Goal: Transaction & Acquisition: Purchase product/service

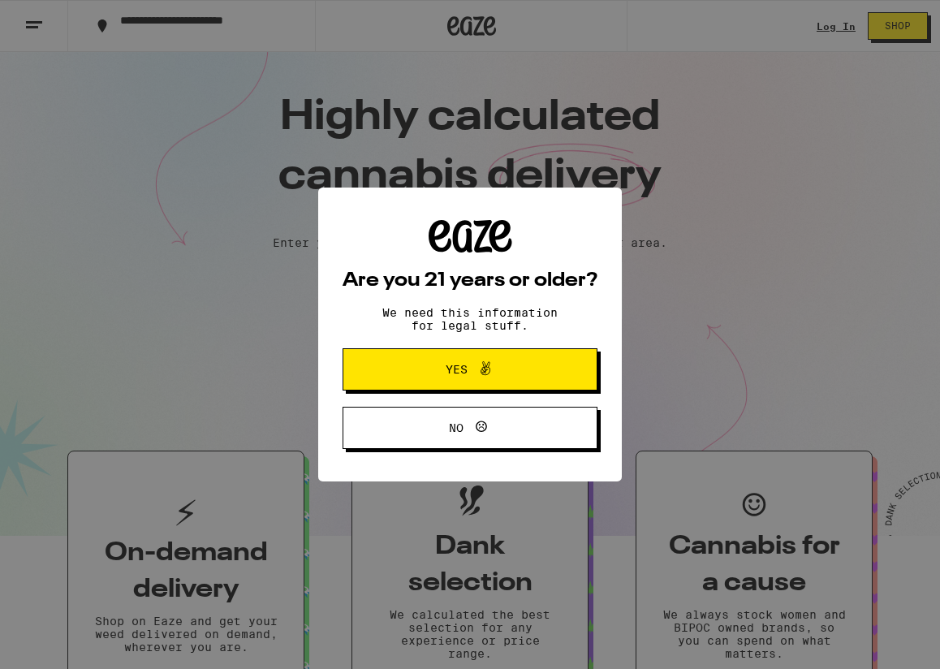
click at [502, 364] on span "Yes" at bounding box center [469, 369] width 123 height 21
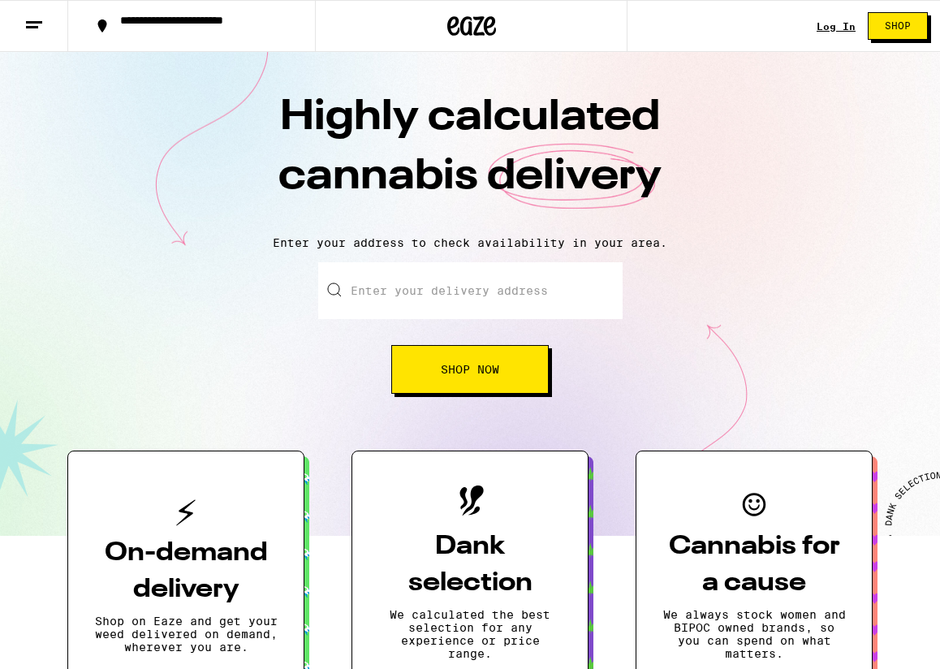
click at [838, 29] on link "Log In" at bounding box center [836, 26] width 39 height 11
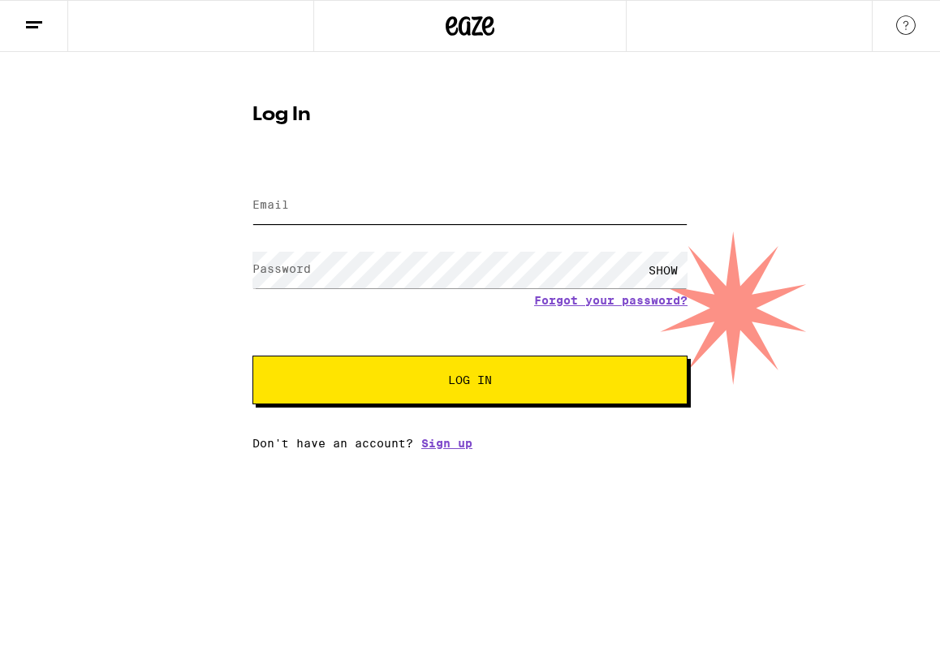
click at [337, 216] on input "Email" at bounding box center [469, 205] width 435 height 37
type input "[EMAIL_ADDRESS][DOMAIN_NAME]"
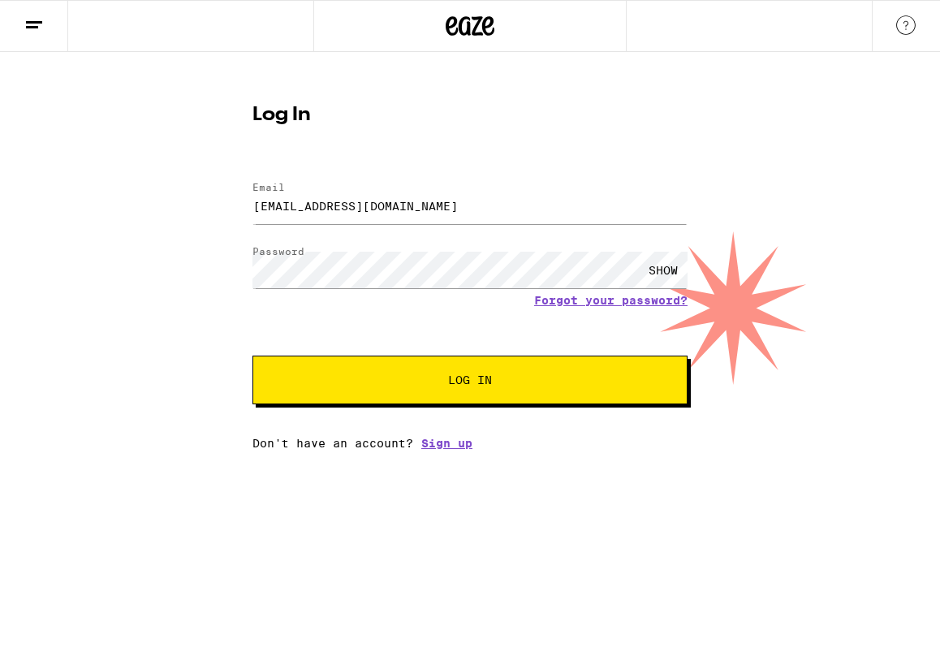
click at [571, 390] on button "Log In" at bounding box center [469, 379] width 435 height 49
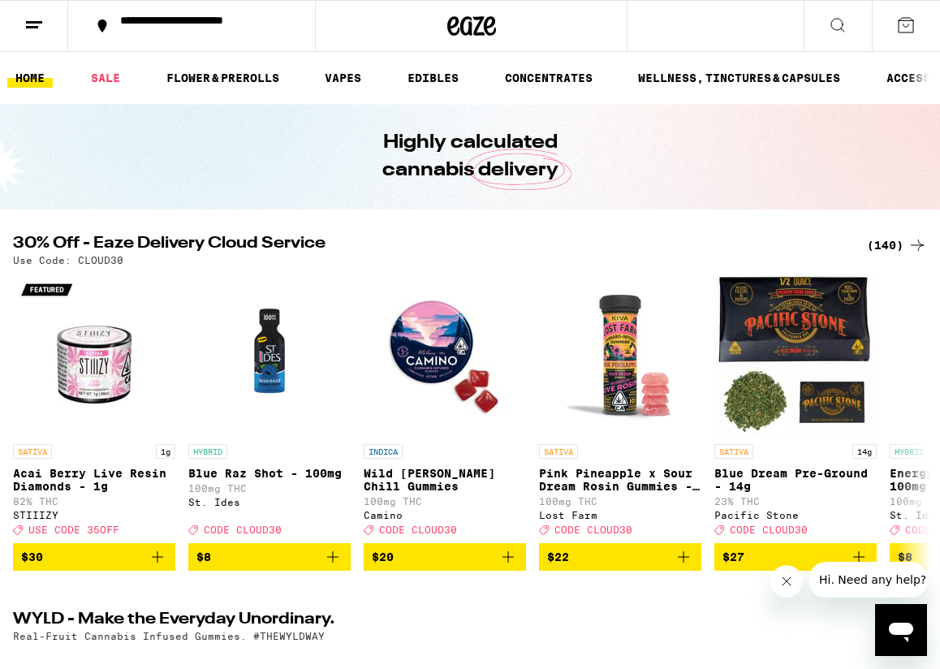
click at [33, 74] on link "HOME" at bounding box center [29, 77] width 45 height 19
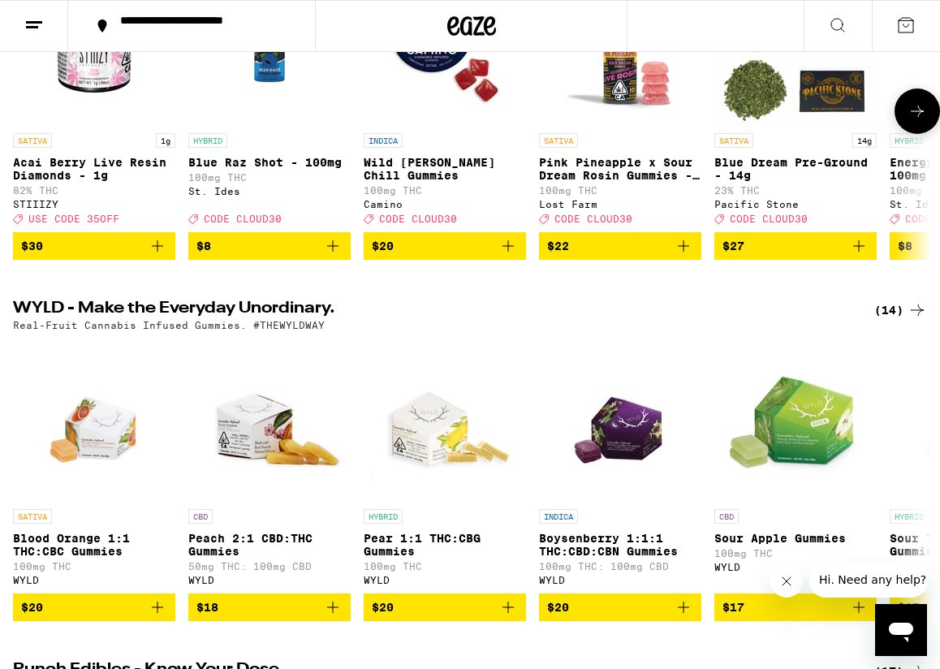
scroll to position [569, 0]
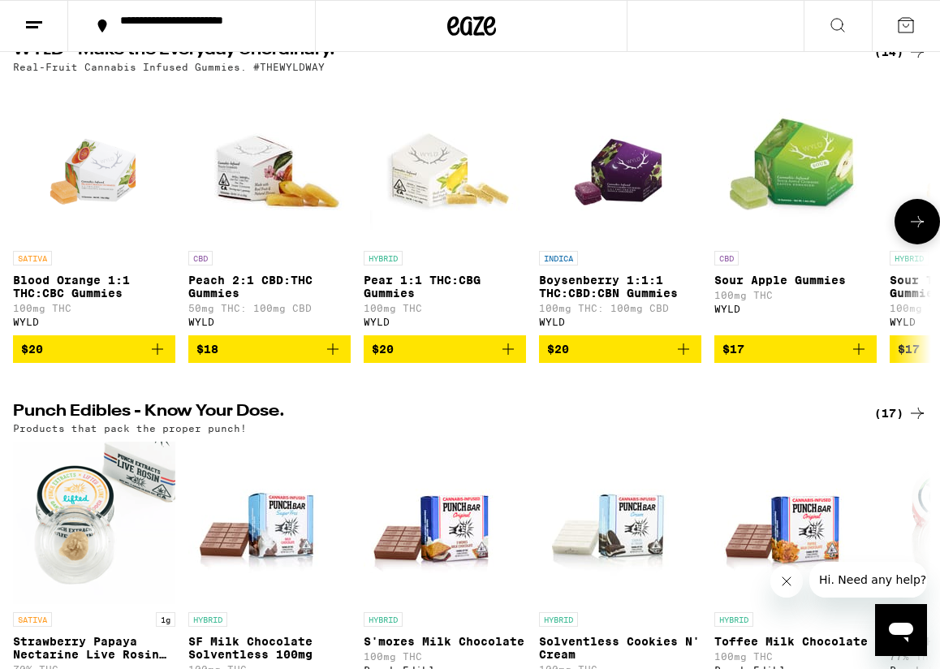
click at [901, 235] on button at bounding box center [916, 221] width 45 height 45
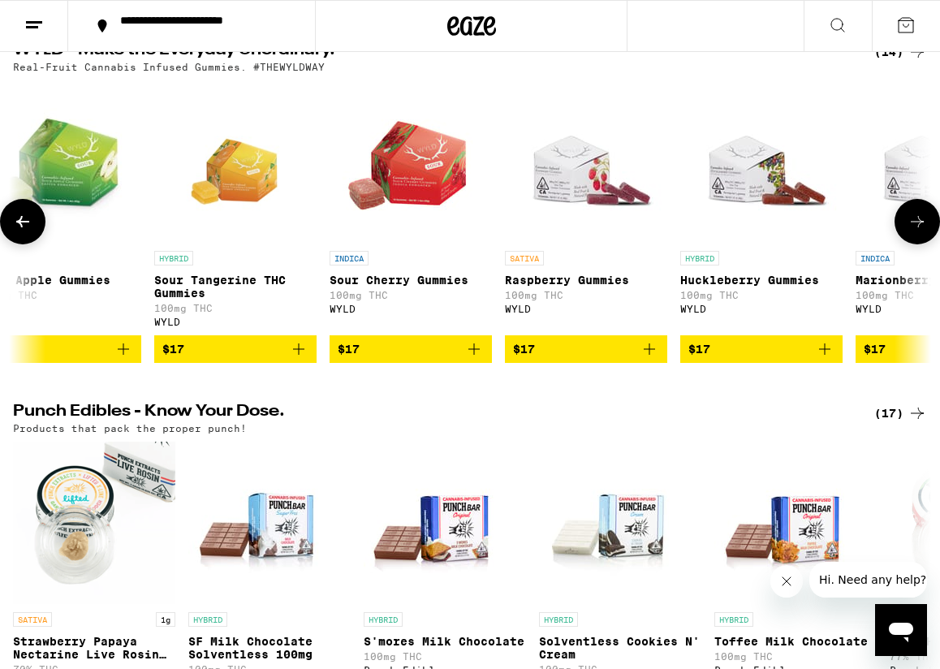
scroll to position [0, 737]
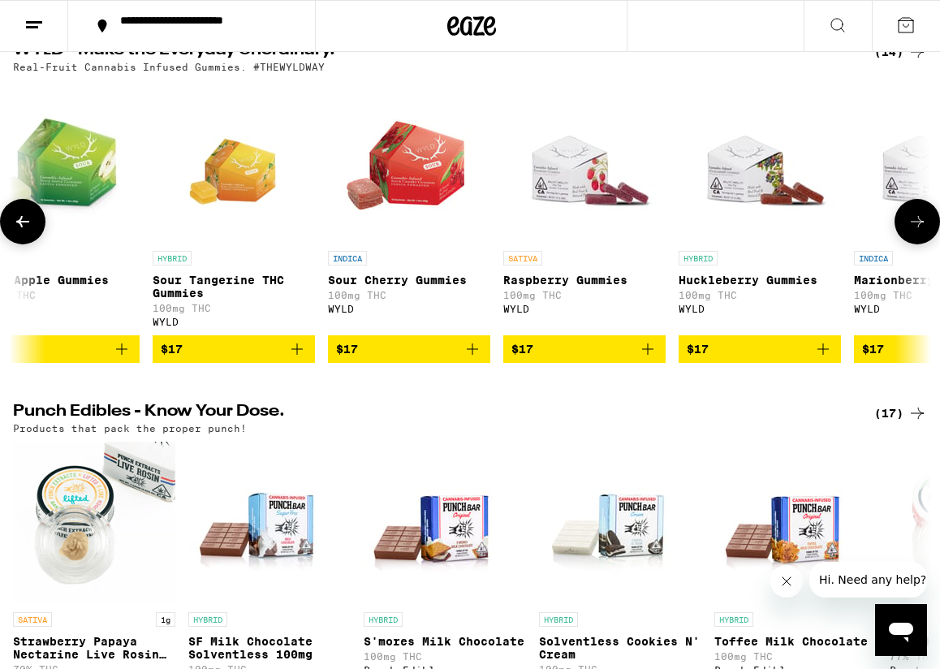
click at [829, 359] on icon "Add to bag" at bounding box center [822, 348] width 19 height 19
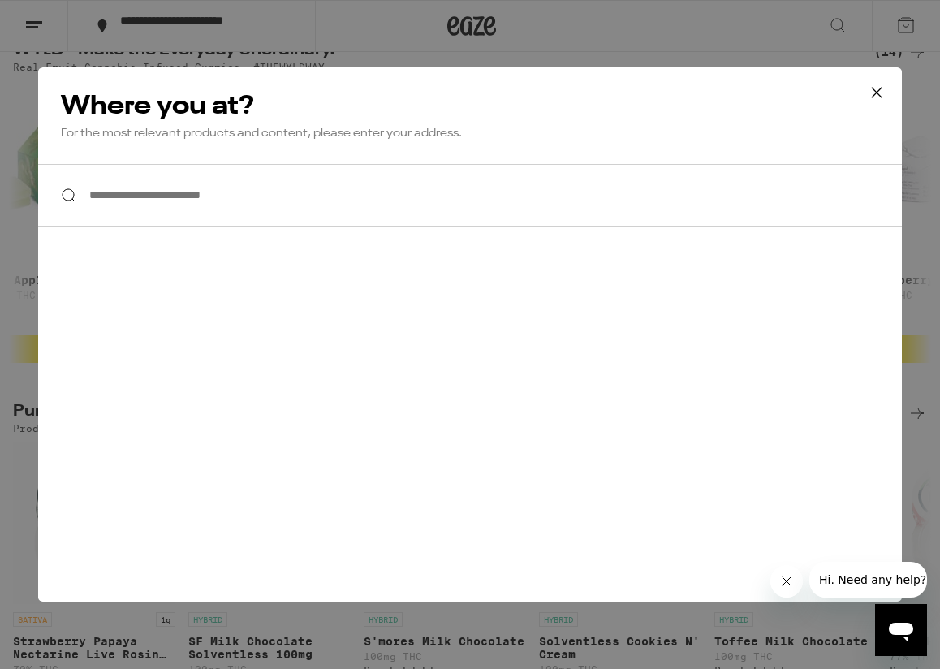
click at [334, 222] on input "**********" at bounding box center [470, 195] width 864 height 62
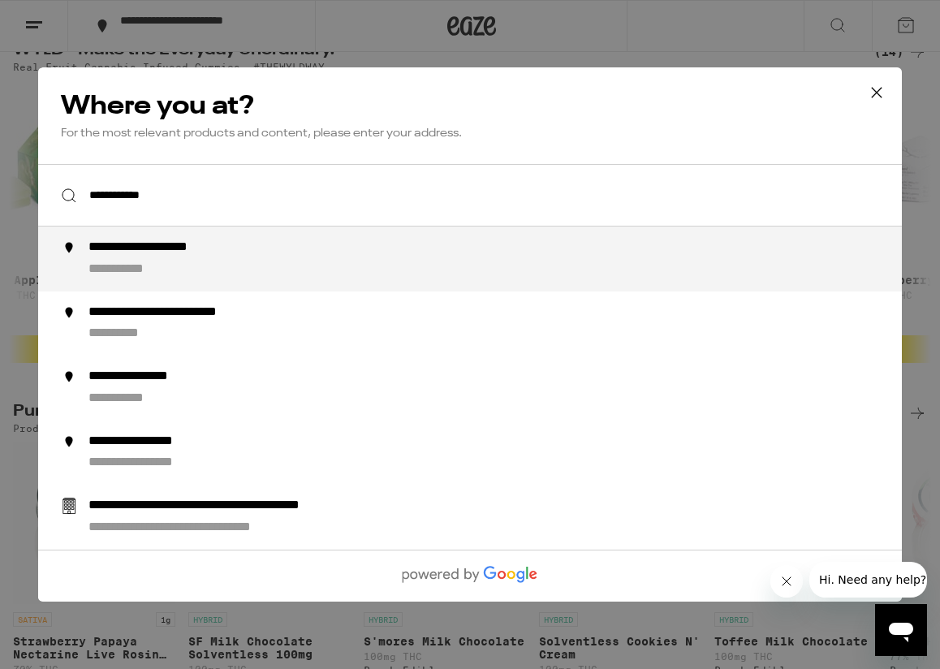
click at [321, 274] on div "**********" at bounding box center [502, 258] width 828 height 39
type input "**********"
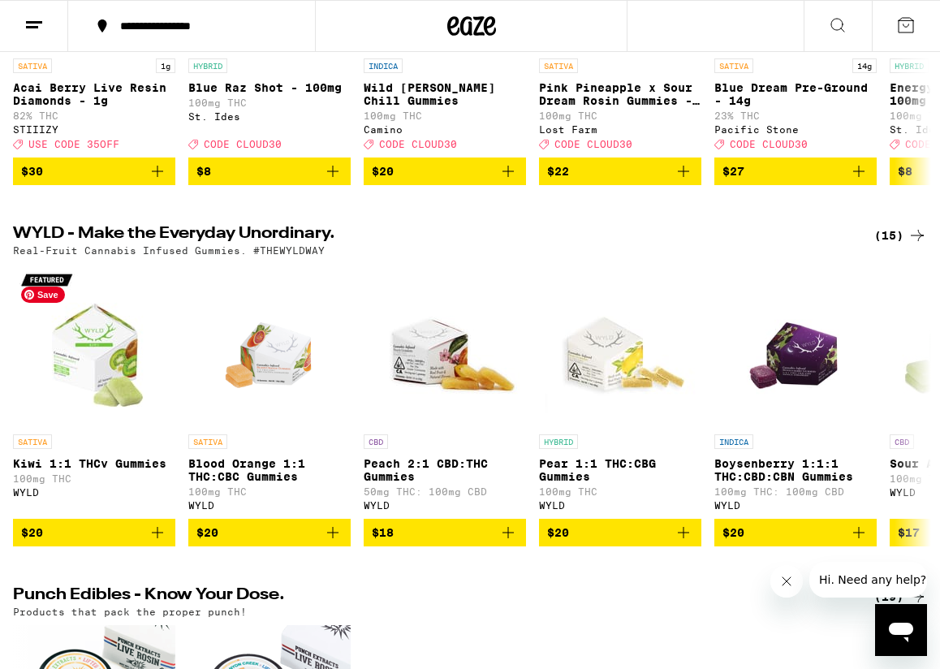
scroll to position [0, 0]
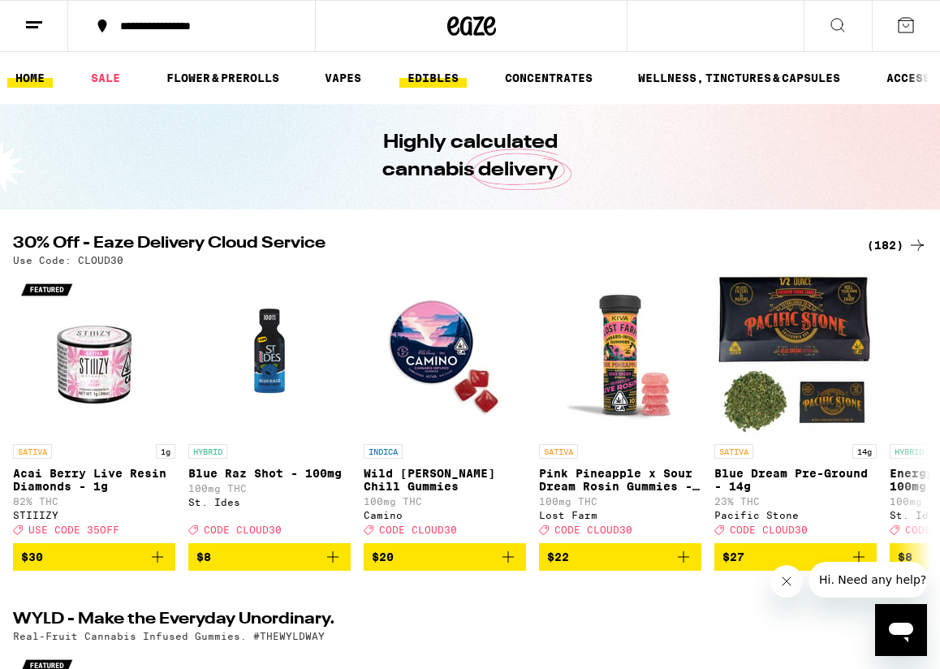
click at [412, 75] on link "EDIBLES" at bounding box center [432, 77] width 67 height 19
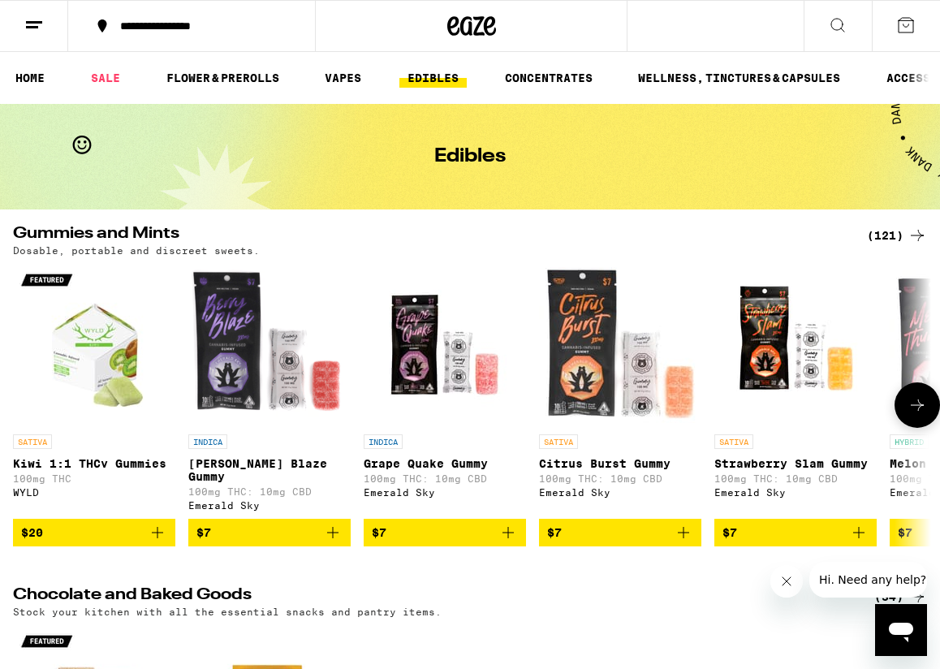
click at [919, 411] on icon at bounding box center [917, 404] width 13 height 11
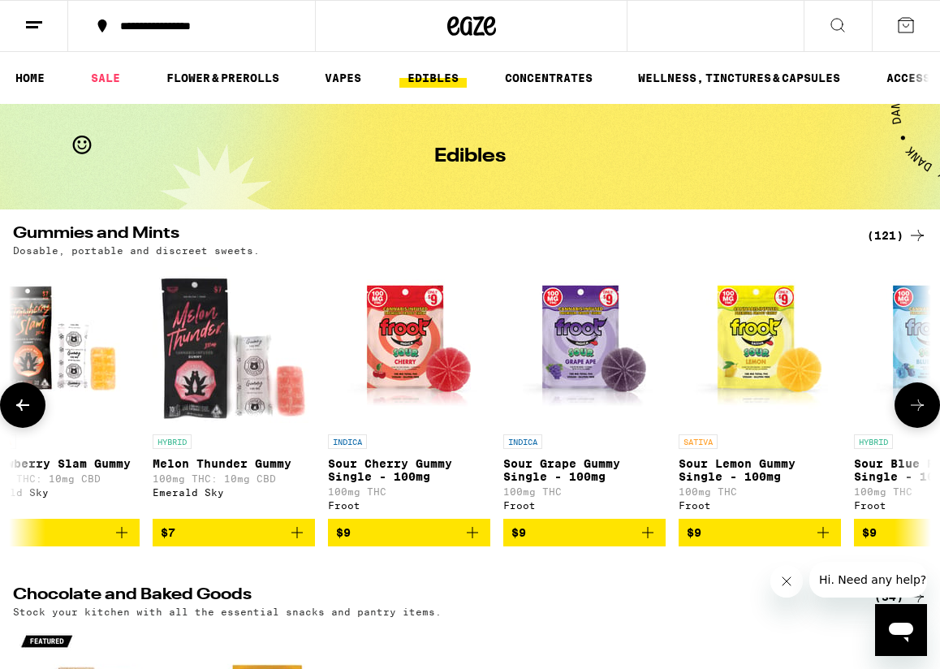
click at [919, 411] on icon at bounding box center [917, 404] width 13 height 11
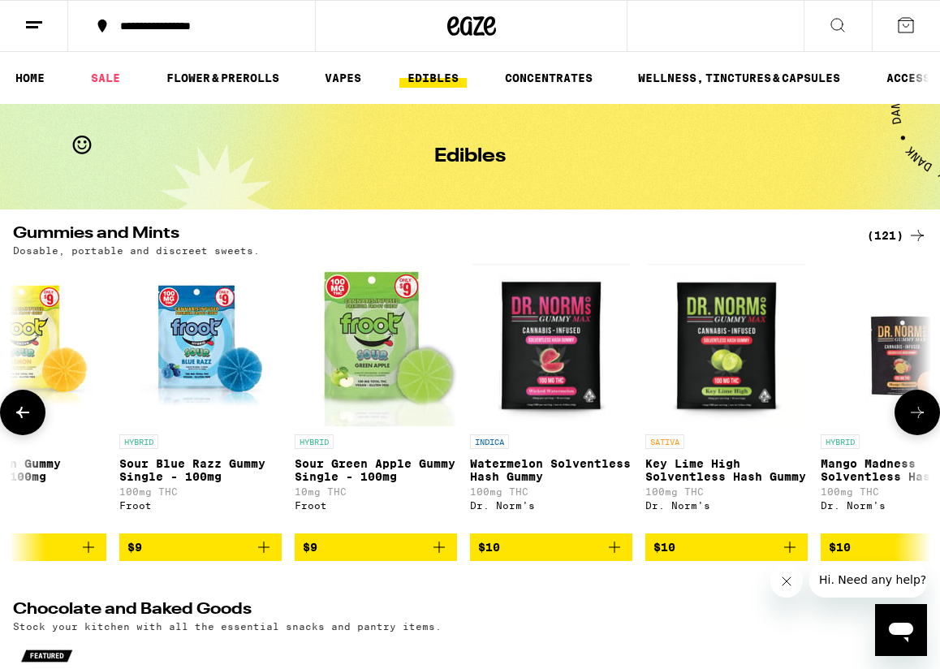
scroll to position [0, 1474]
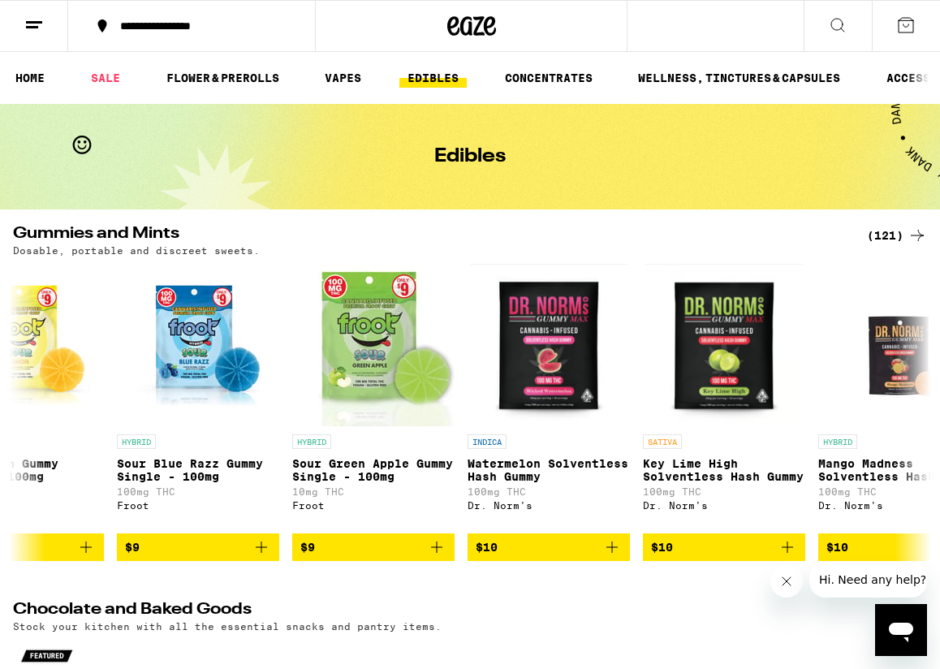
click at [110, 93] on ul "HOME SALE FLOWER & PREROLLS VAPES EDIBLES CONCENTRATES WELLNESS, TINCTURES & CA…" at bounding box center [470, 78] width 940 height 52
click at [109, 90] on ul "HOME SALE FLOWER & PREROLLS VAPES EDIBLES CONCENTRATES WELLNESS, TINCTURES & CA…" at bounding box center [470, 78] width 940 height 52
click at [109, 80] on link "SALE" at bounding box center [105, 77] width 45 height 19
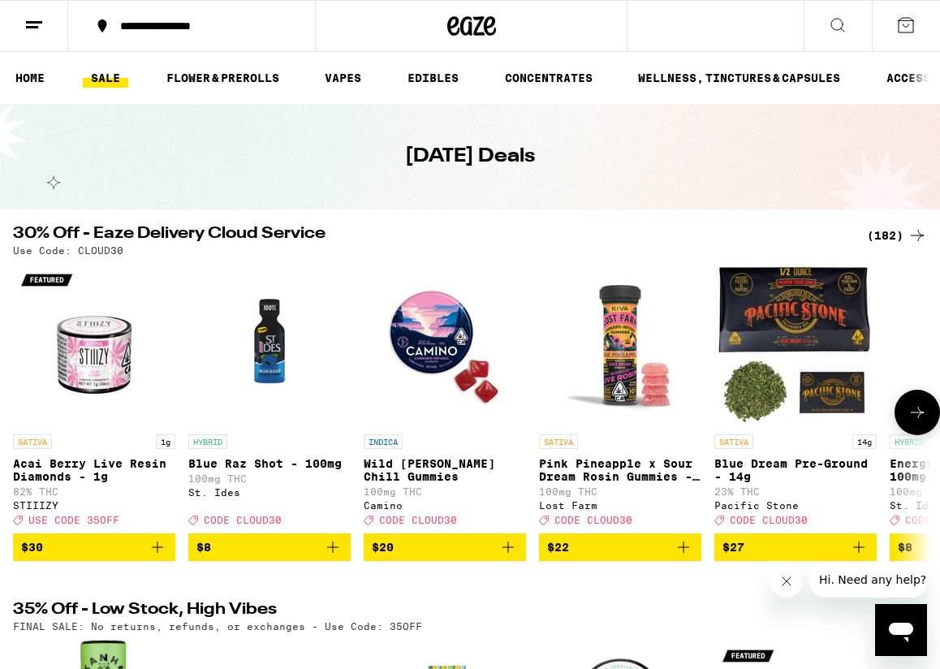
click at [901, 411] on button at bounding box center [916, 412] width 45 height 45
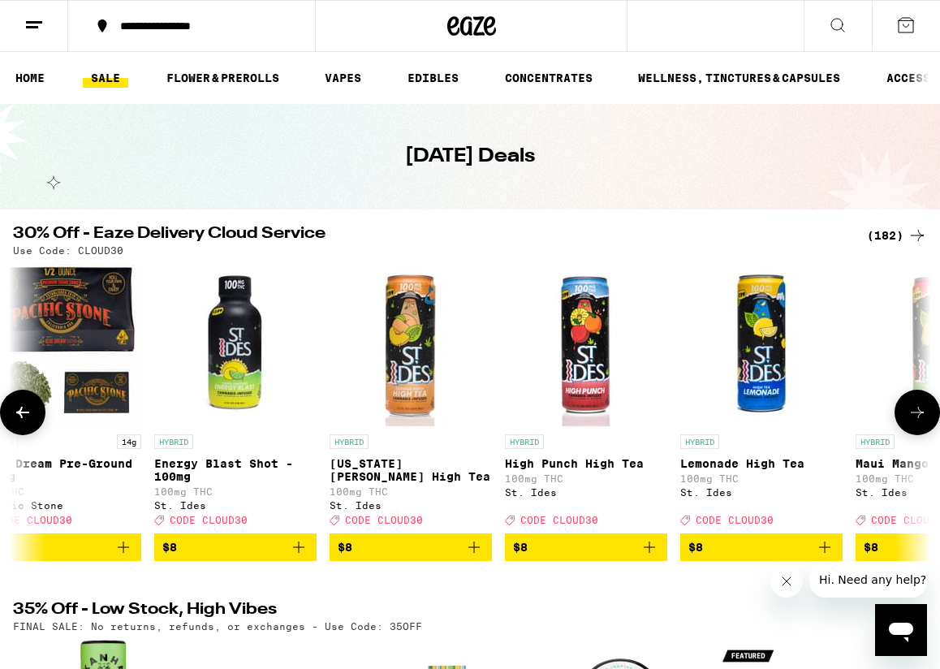
scroll to position [0, 737]
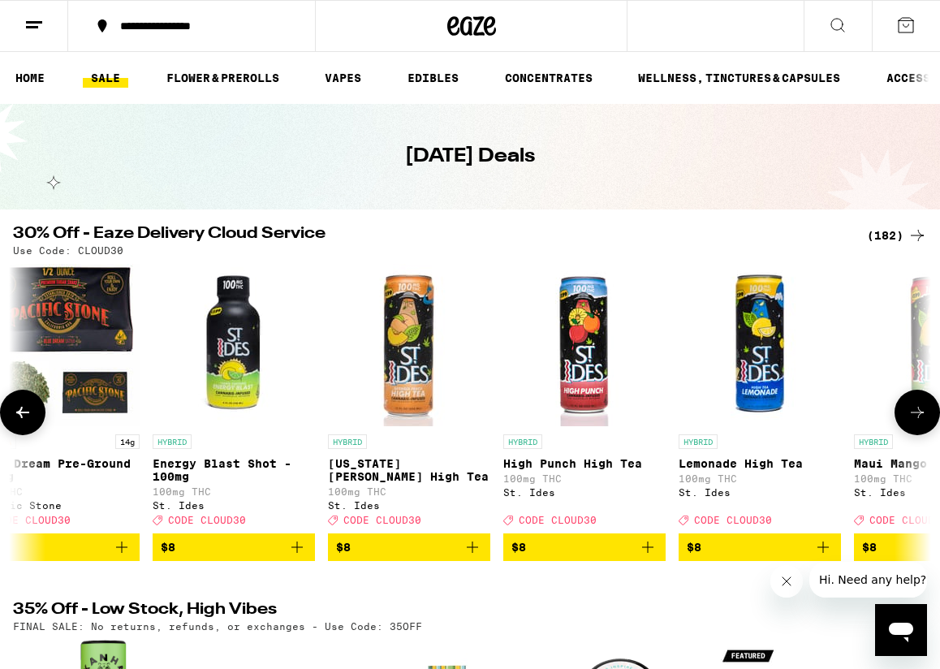
click at [907, 418] on icon at bounding box center [916, 412] width 19 height 19
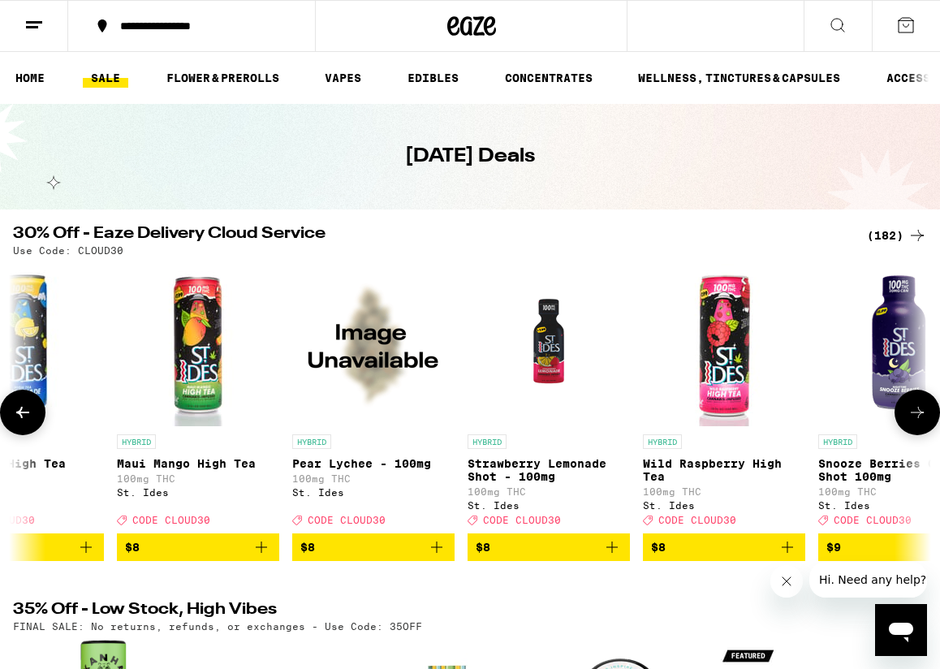
click at [907, 418] on icon at bounding box center [916, 412] width 19 height 19
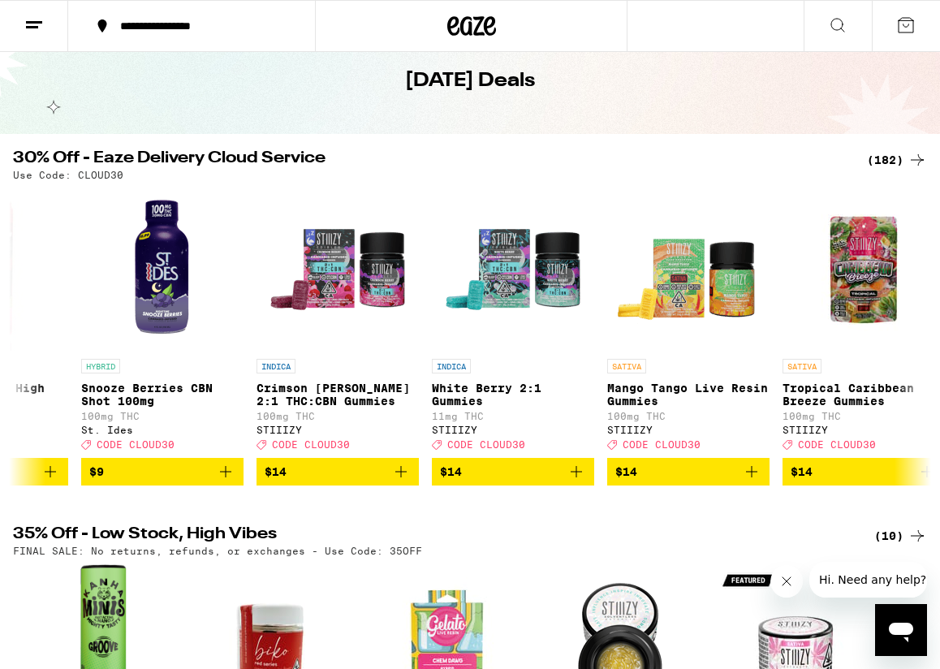
scroll to position [0, 0]
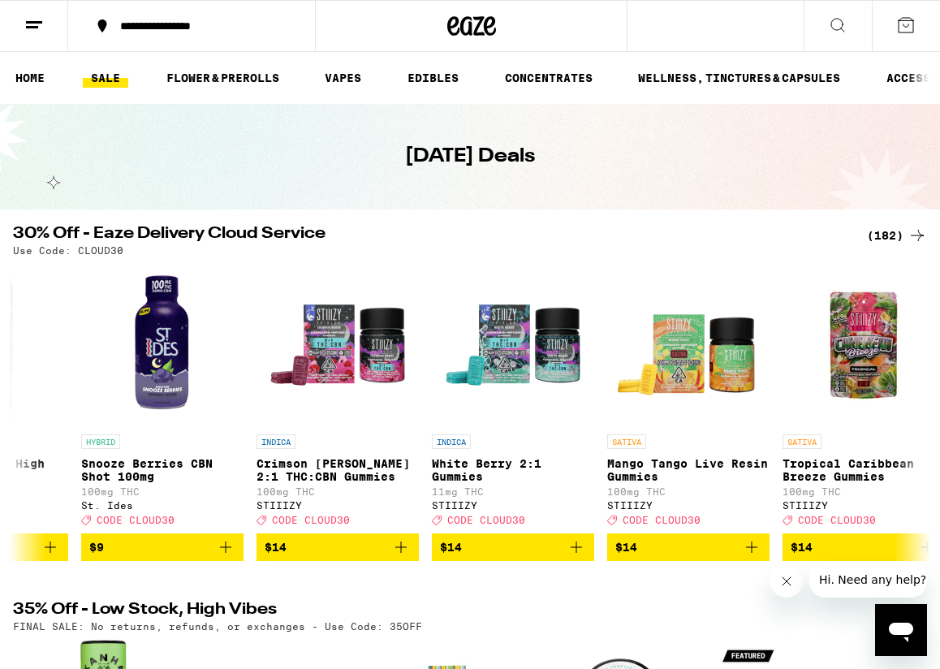
click at [925, 220] on div "**********" at bounding box center [470, 617] width 940 height 1234
click at [921, 229] on icon at bounding box center [916, 235] width 19 height 19
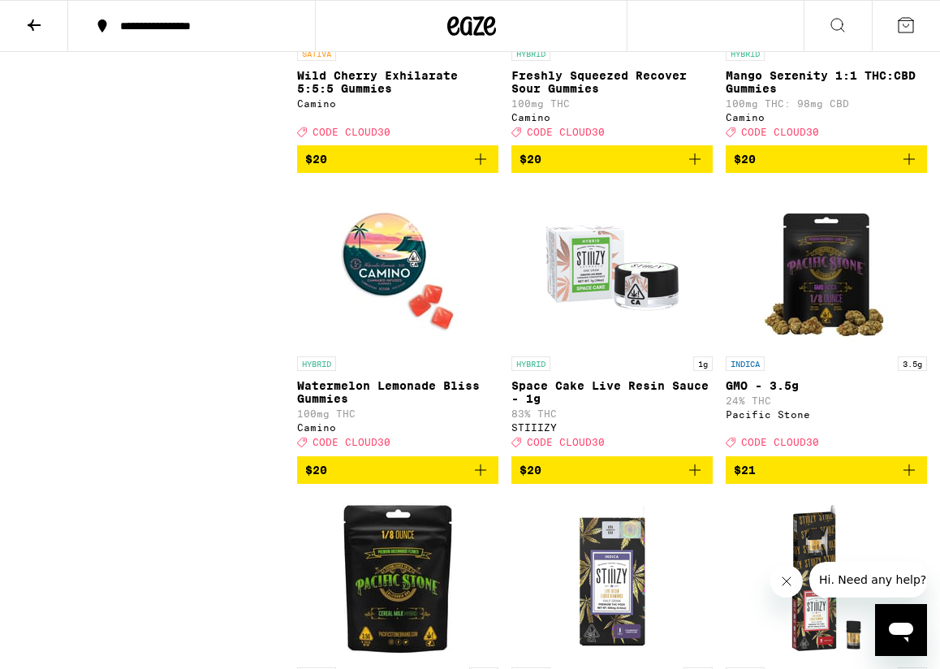
scroll to position [4951, 0]
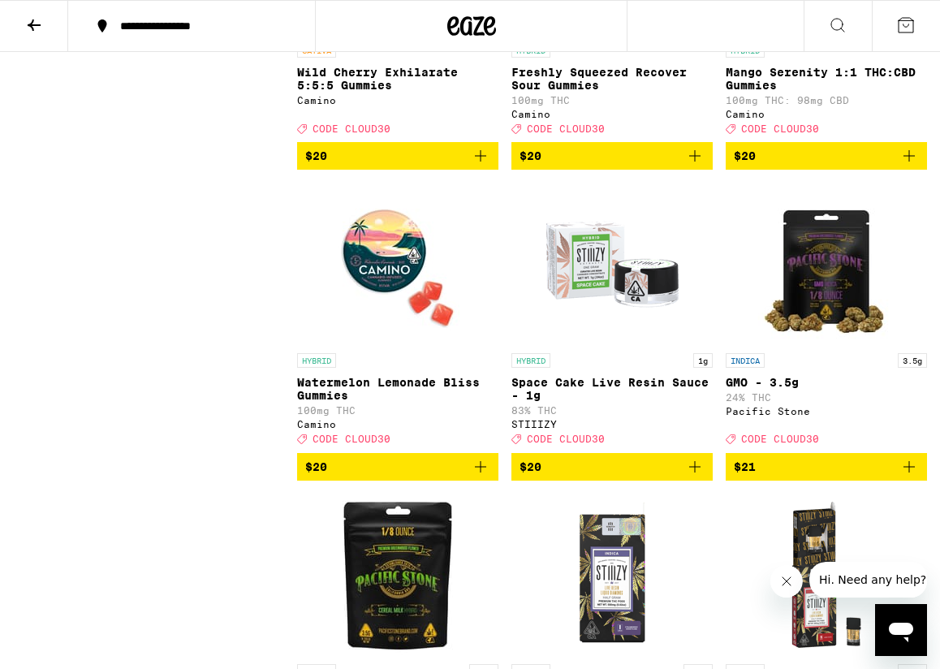
click at [487, 476] on icon "Add to bag" at bounding box center [480, 466] width 19 height 19
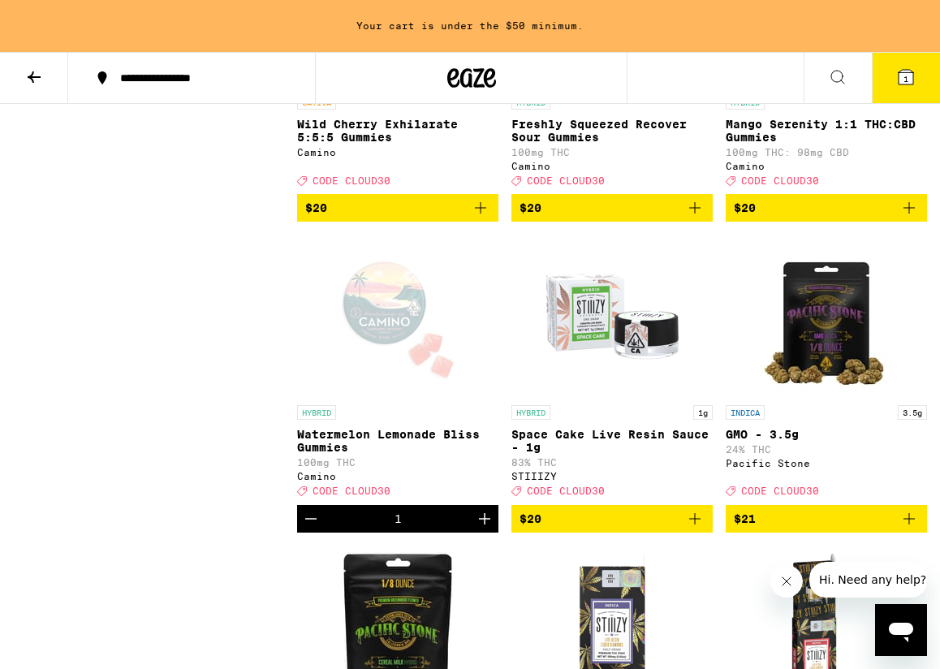
scroll to position [5003, 0]
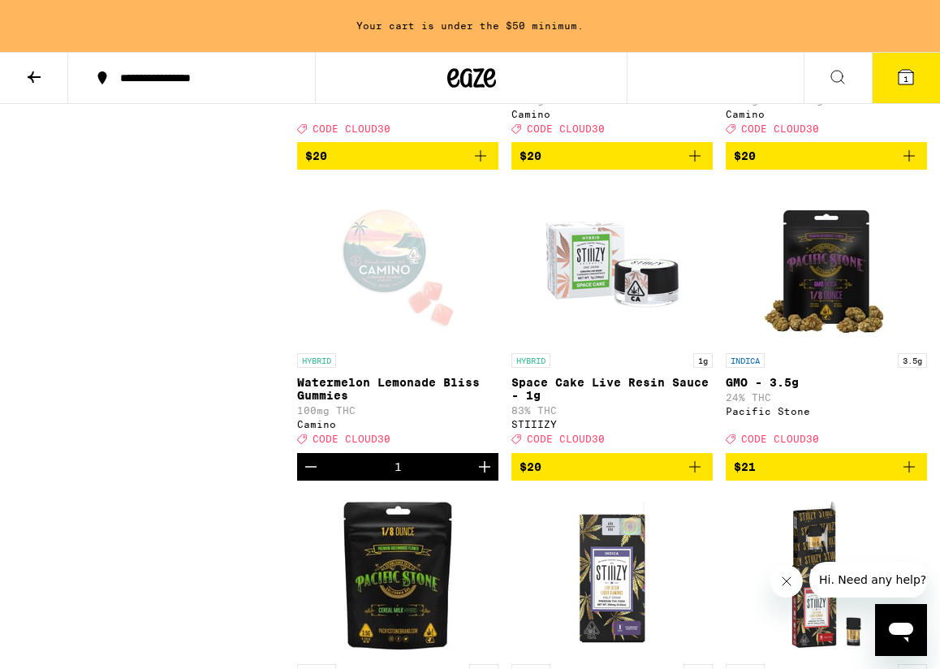
click at [487, 476] on icon "Increment" at bounding box center [484, 466] width 19 height 19
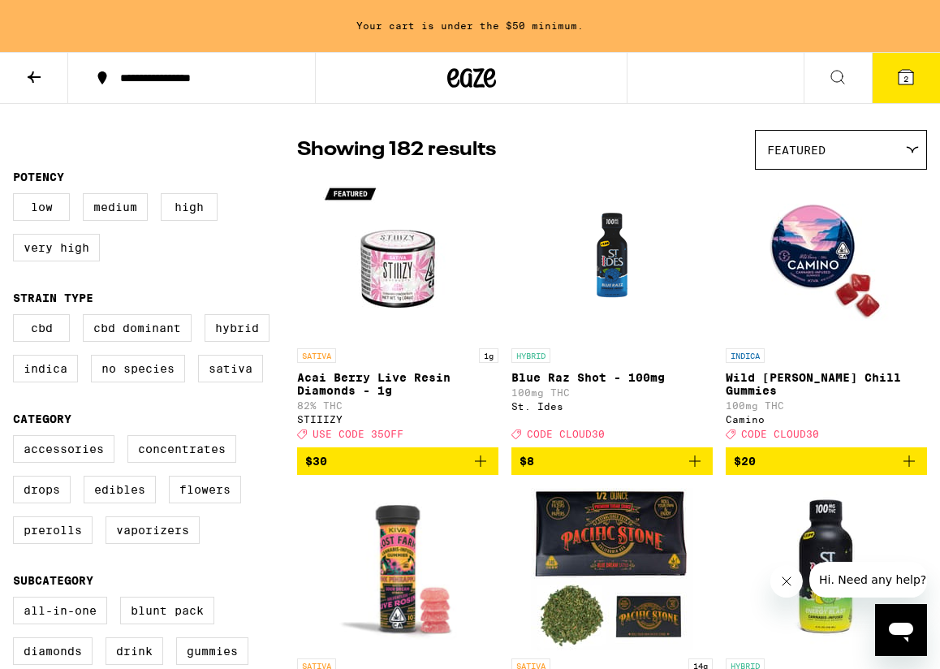
scroll to position [0, 0]
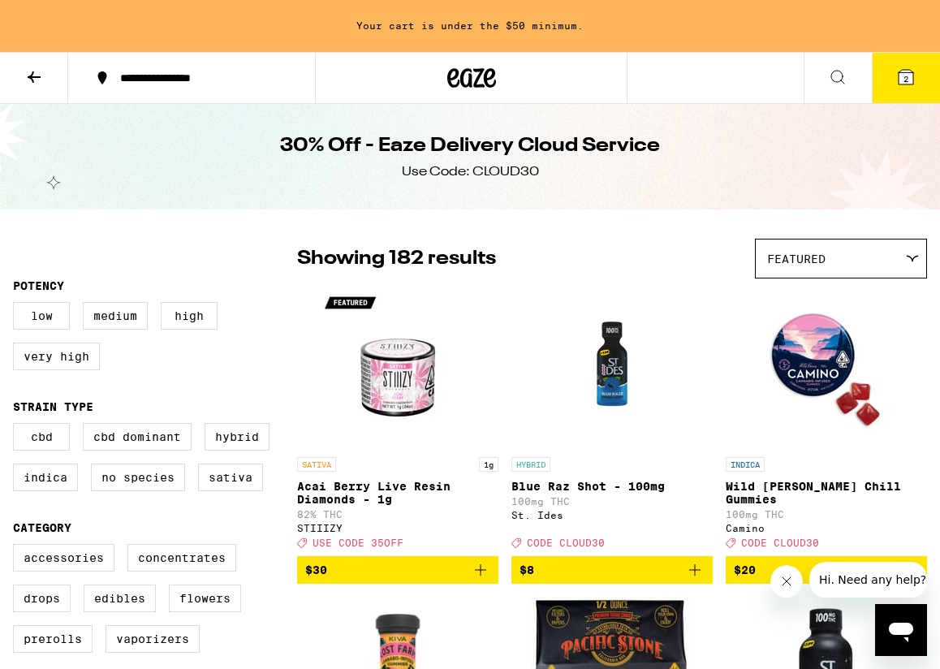
click at [31, 78] on icon at bounding box center [34, 76] width 13 height 11
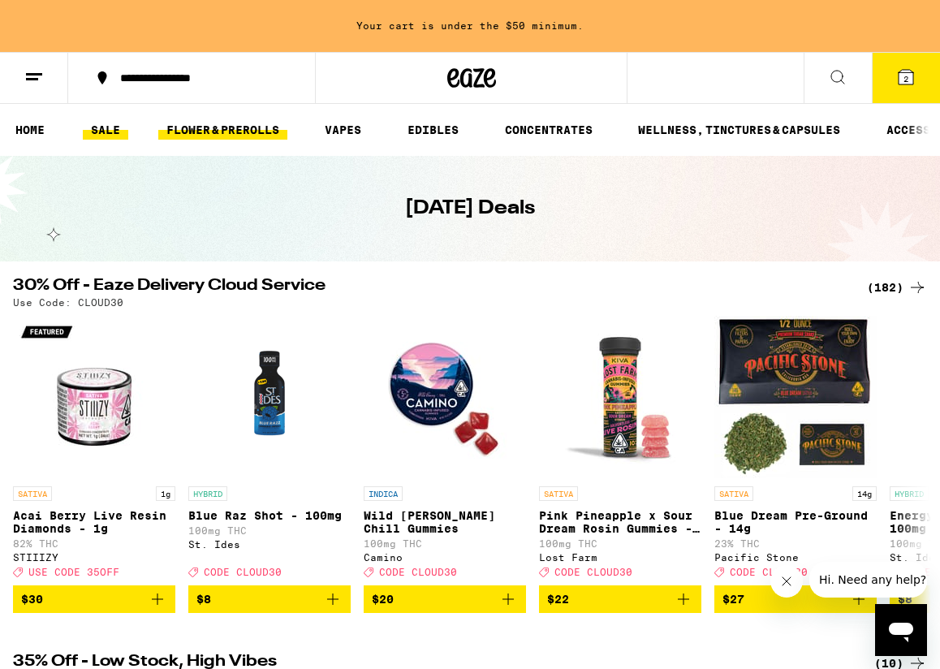
click at [194, 122] on link "FLOWER & PREROLLS" at bounding box center [222, 129] width 129 height 19
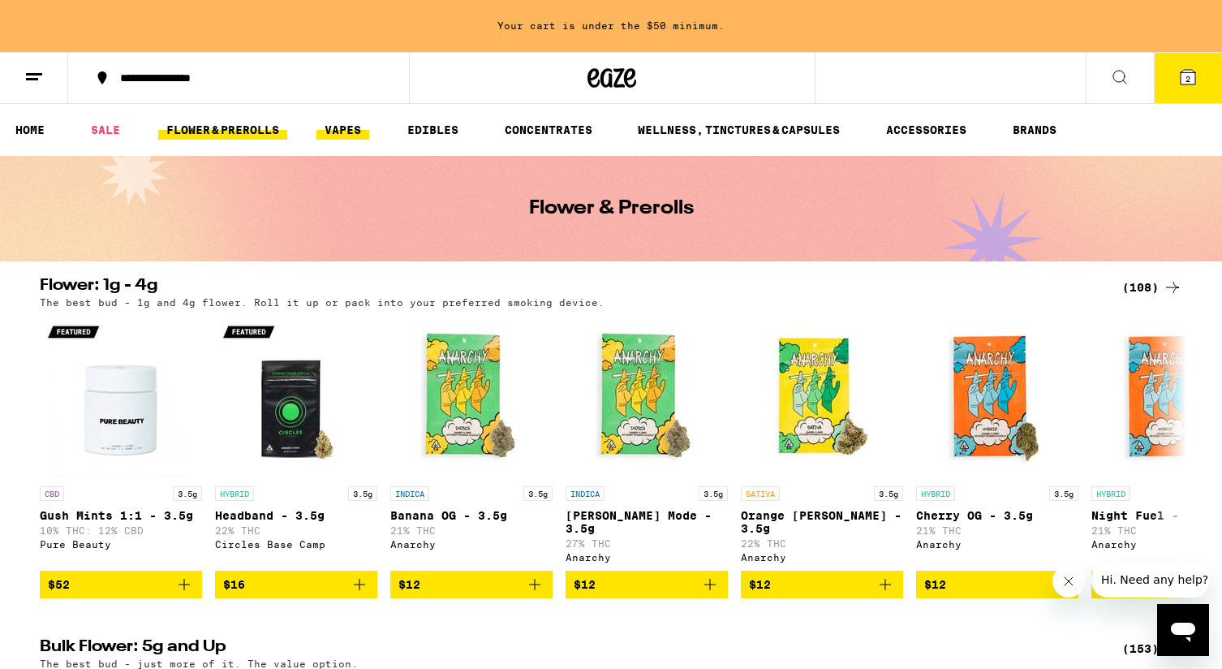
click at [355, 131] on link "VAPES" at bounding box center [343, 129] width 53 height 19
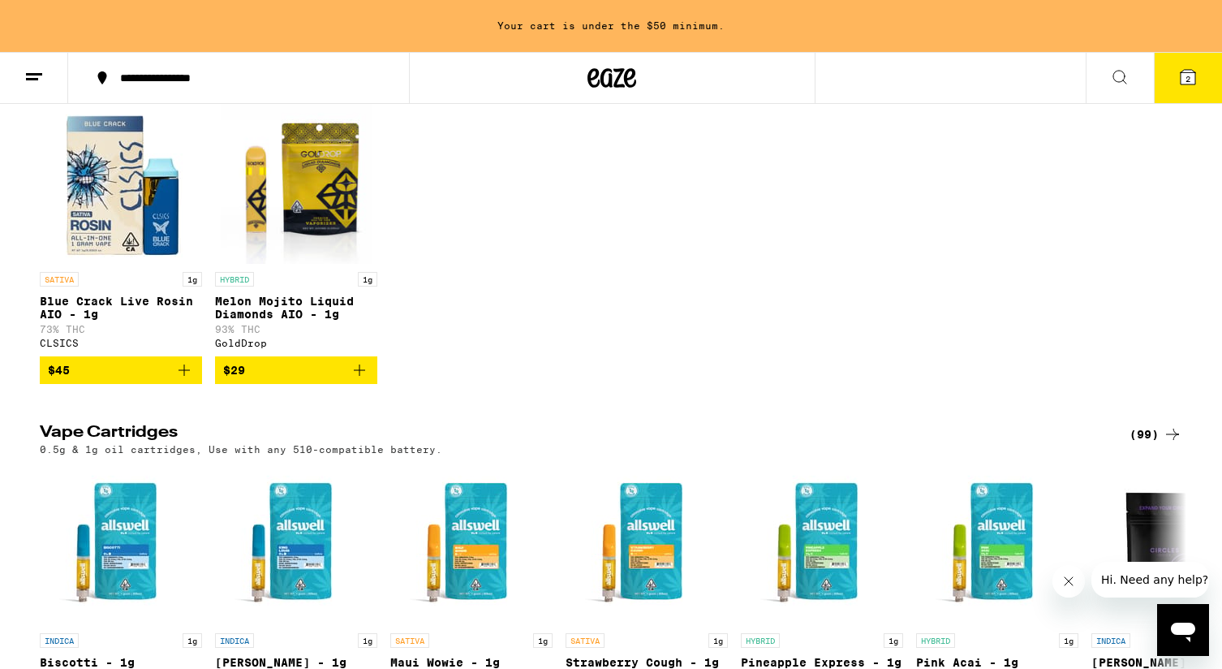
scroll to position [209, 0]
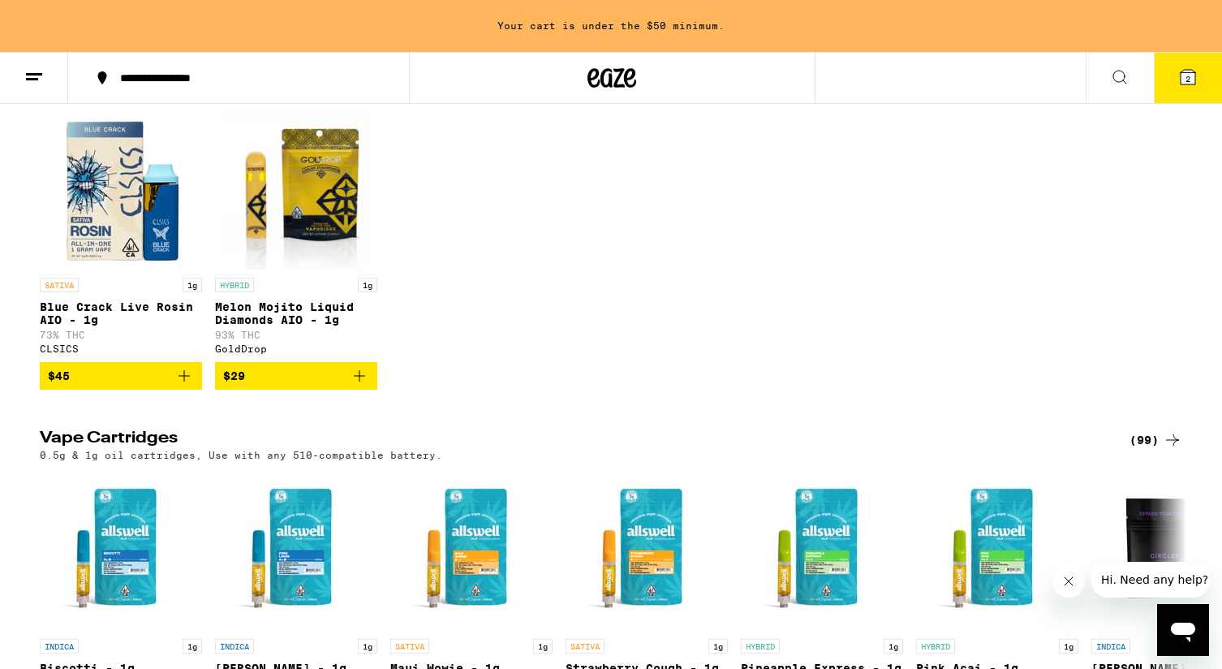
click at [190, 386] on icon "Add to bag" at bounding box center [184, 375] width 19 height 19
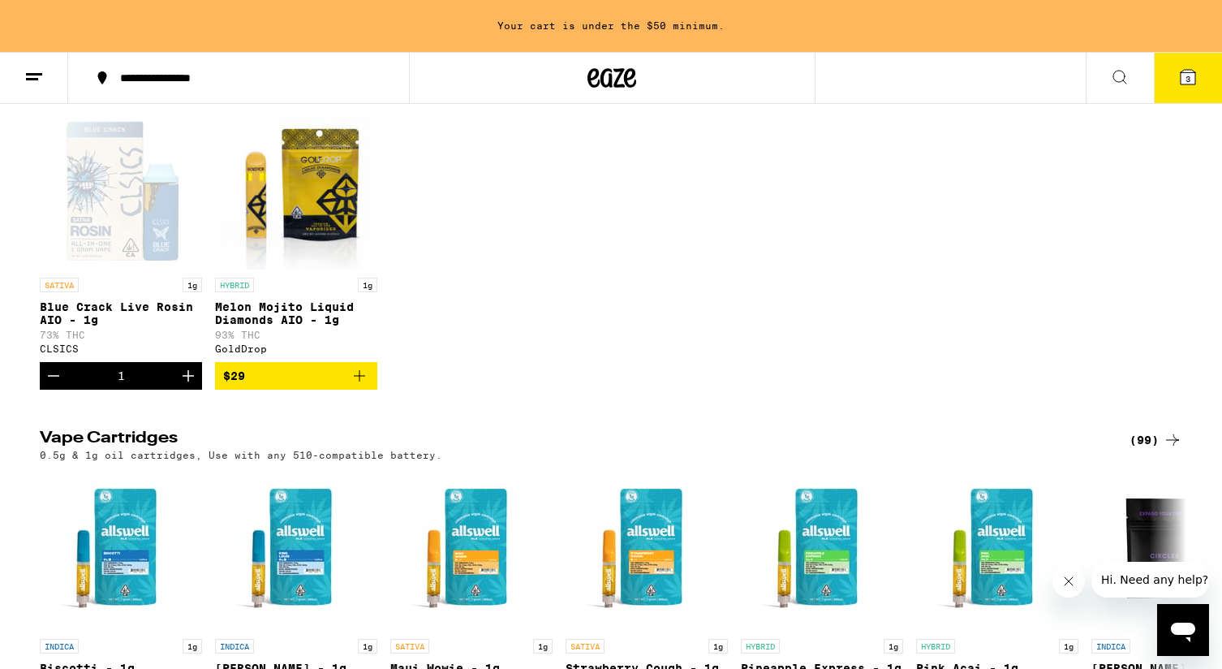
scroll to position [157, 0]
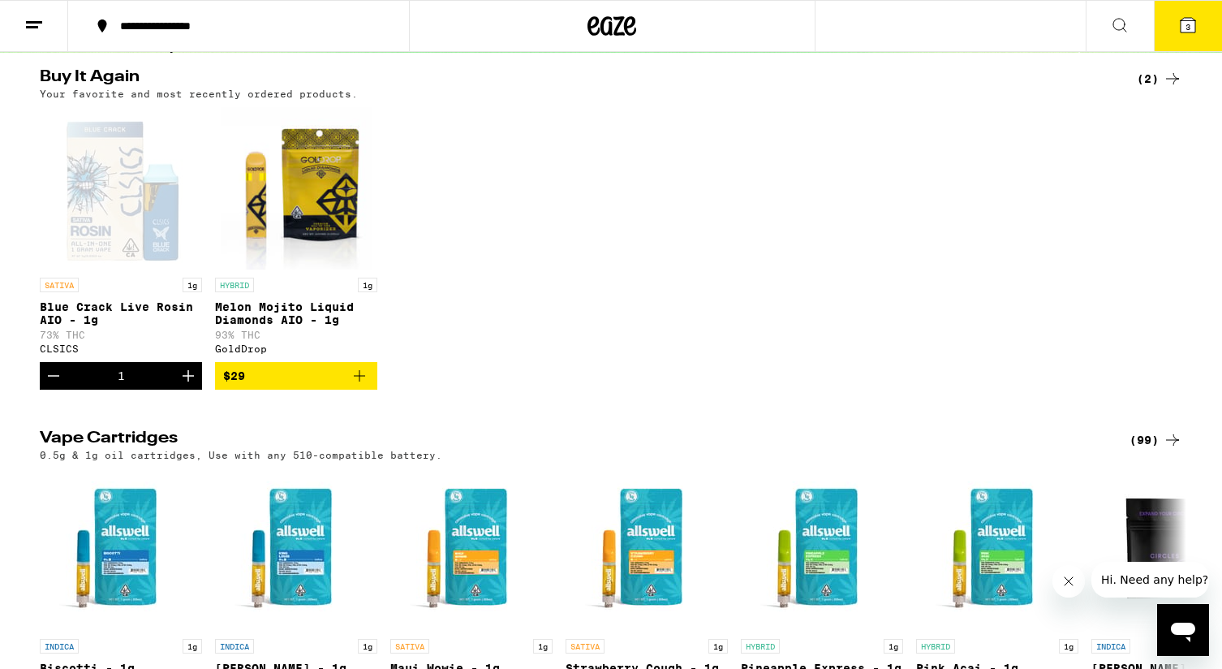
click at [939, 29] on button "3" at bounding box center [1188, 26] width 68 height 50
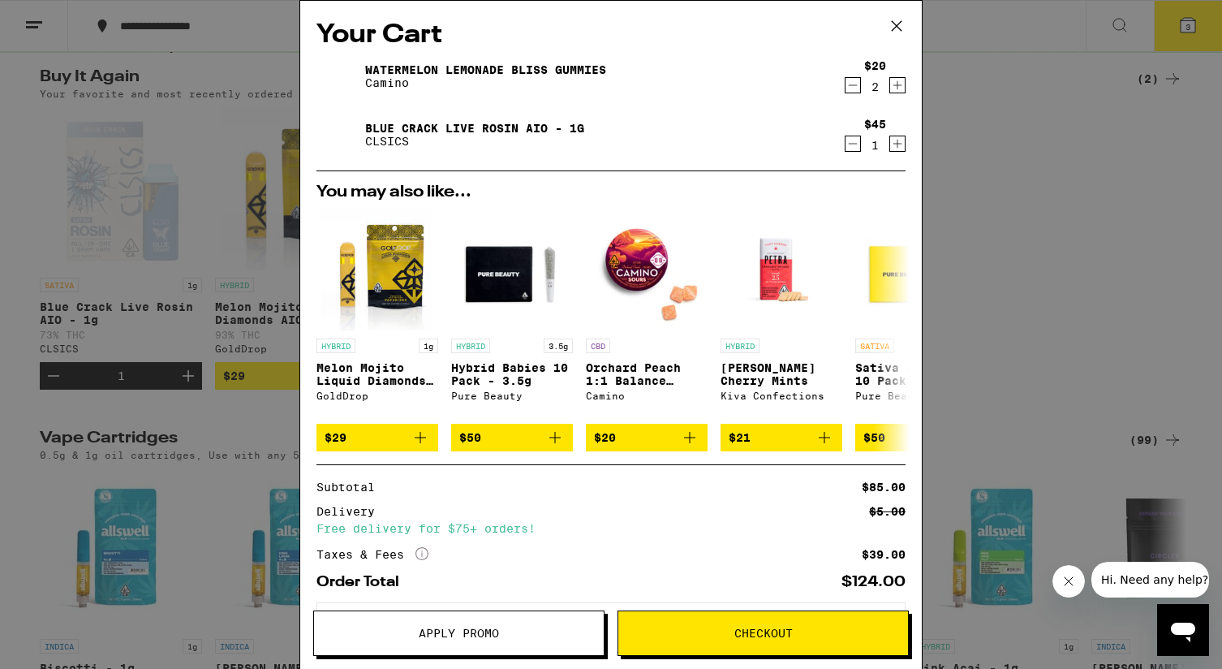
click at [449, 629] on span "Apply Promo" at bounding box center [459, 632] width 80 height 11
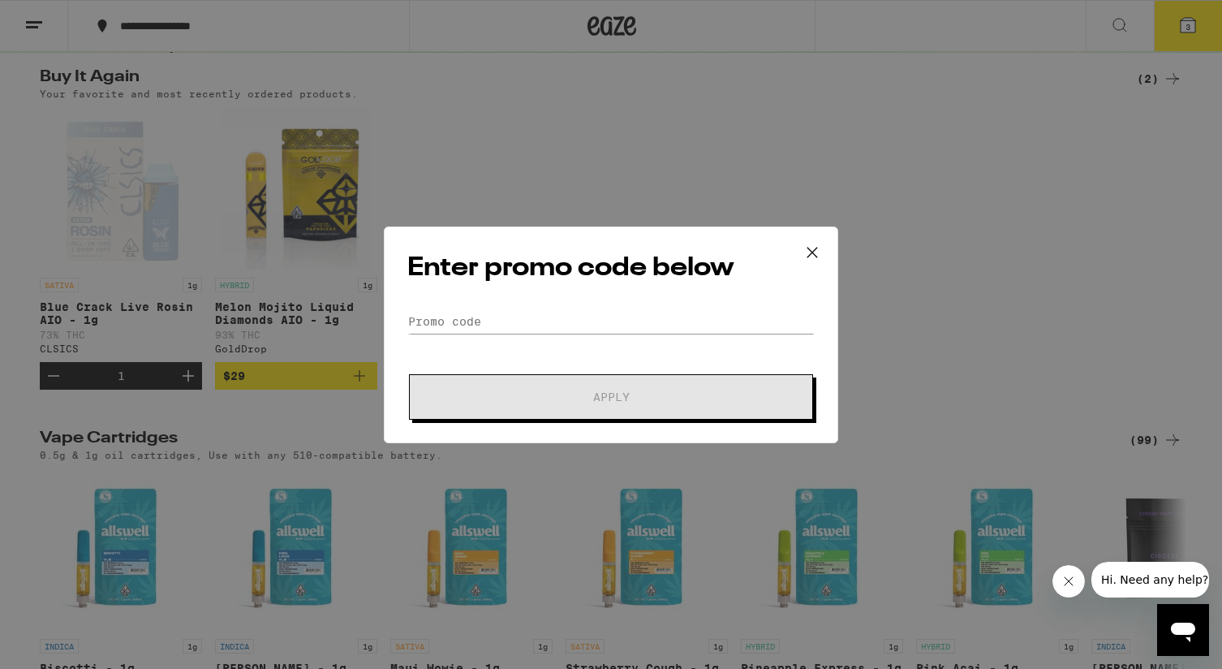
click at [484, 305] on div "Enter promo code below Promo Code Apply" at bounding box center [611, 334] width 455 height 217
click at [477, 318] on input "Promo Code" at bounding box center [610, 321] width 407 height 24
paste input "cloud30"
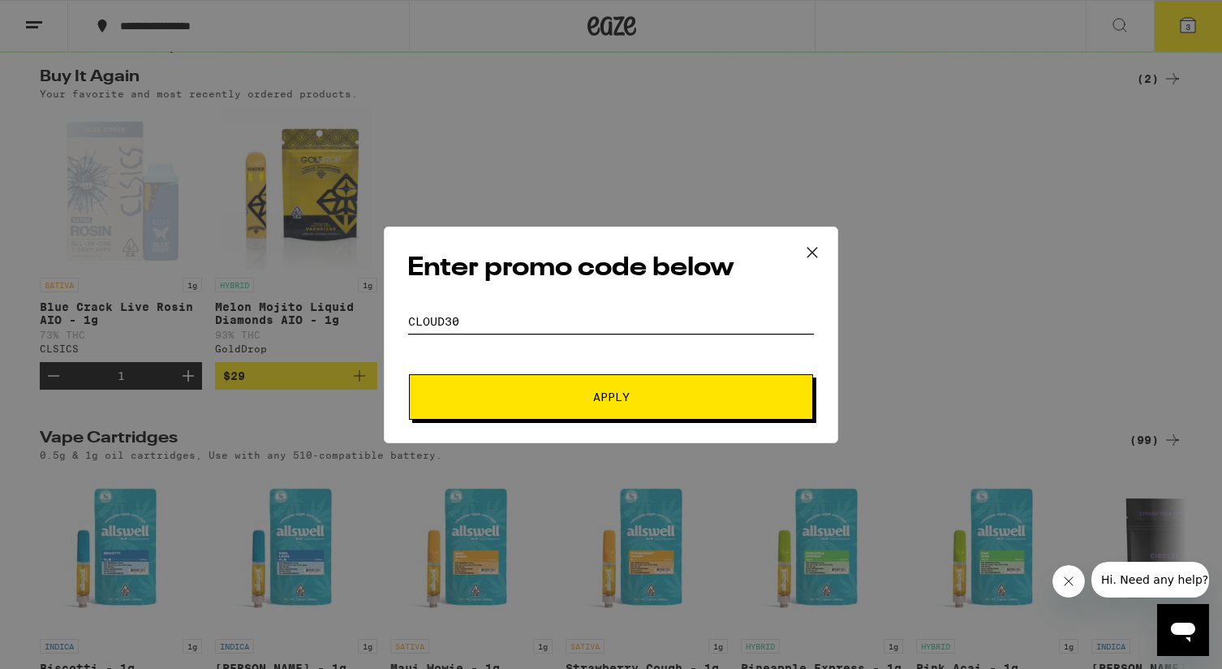
type input "cloud30"
click at [519, 405] on button "Apply" at bounding box center [611, 396] width 404 height 45
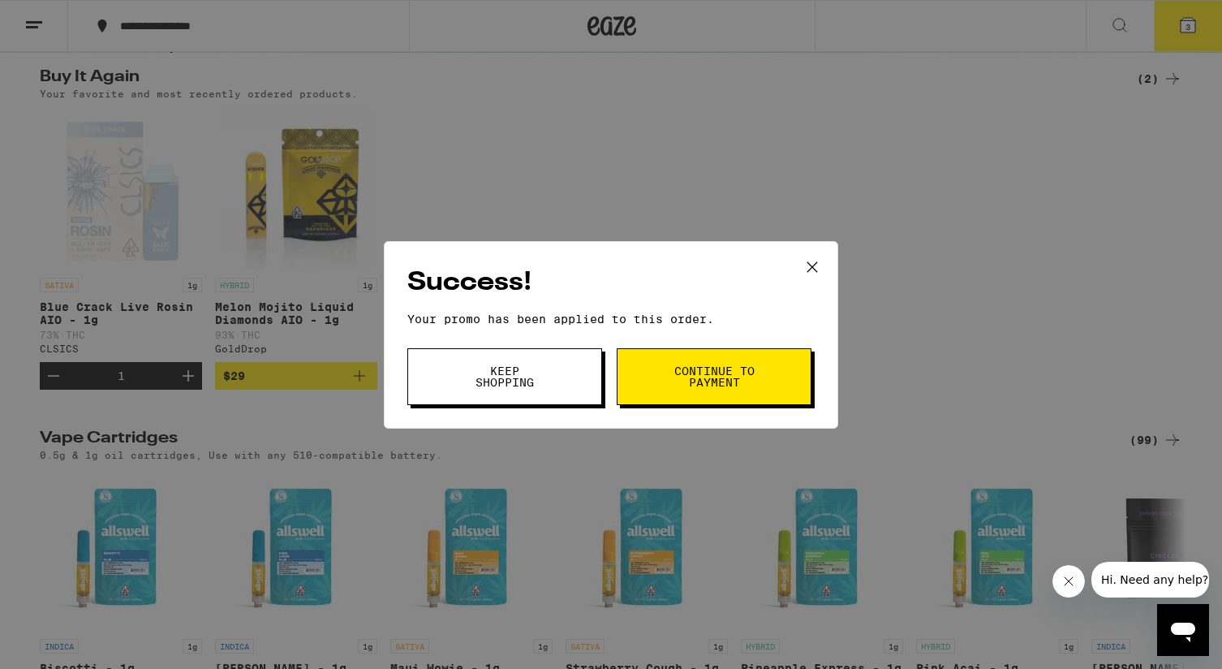
click at [728, 374] on span "Continue to payment" at bounding box center [714, 376] width 83 height 23
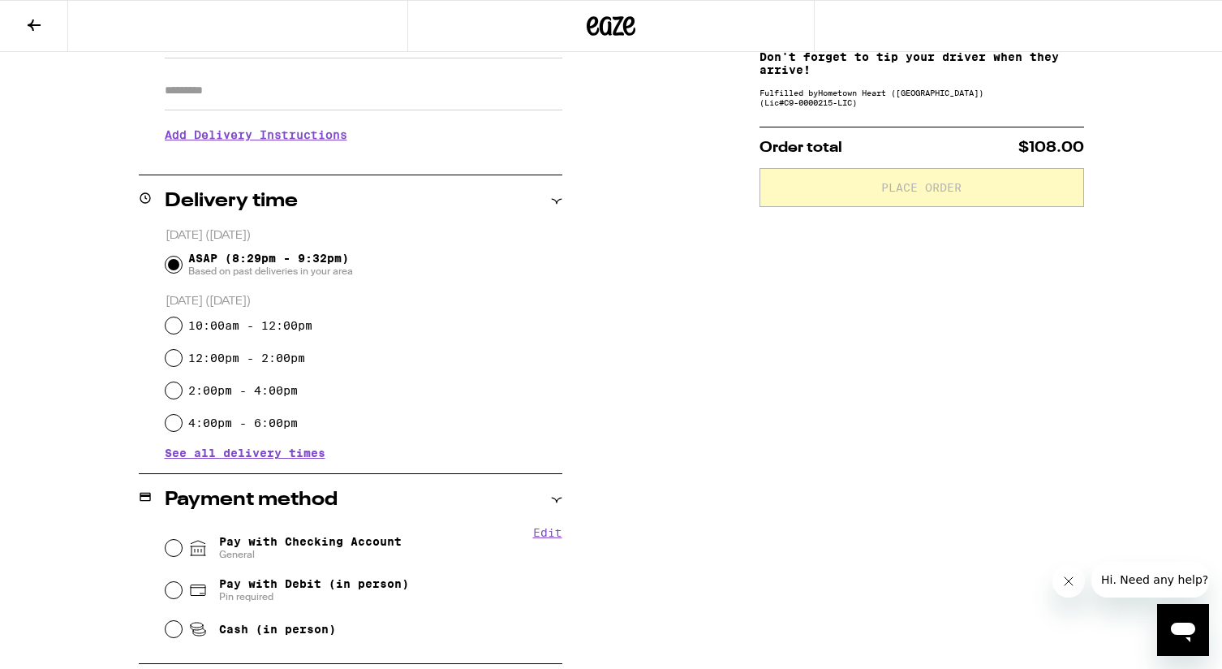
scroll to position [321, 0]
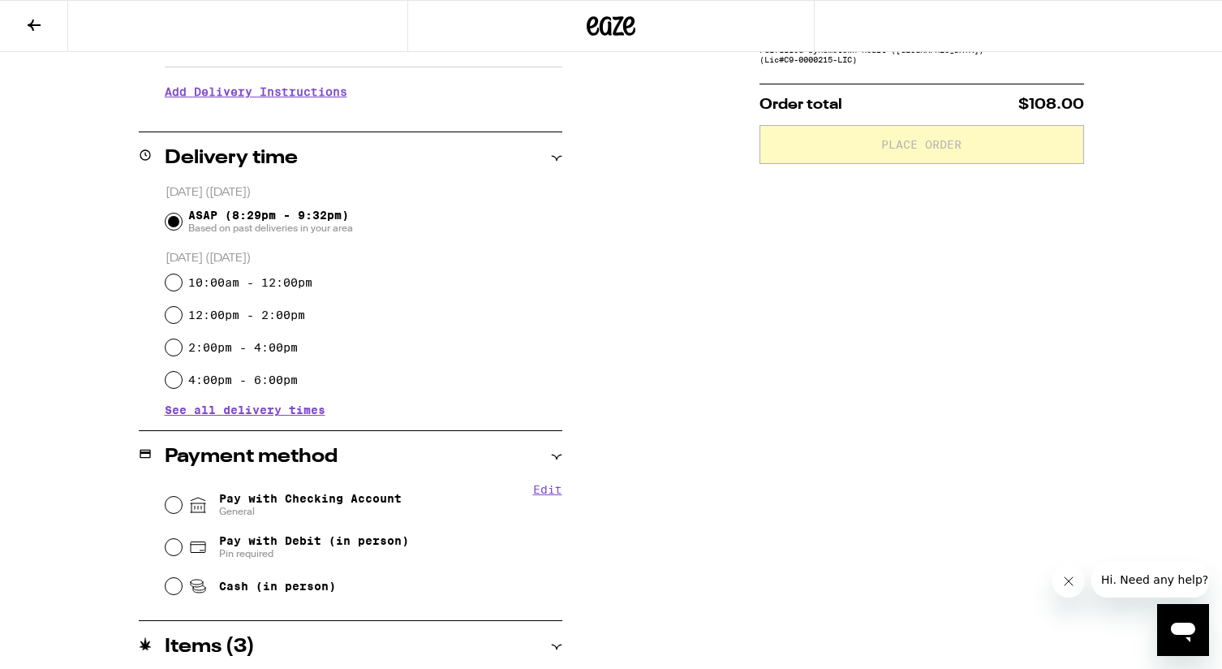
click at [348, 490] on div "Pay with Checking Account General" at bounding box center [364, 505] width 397 height 42
click at [349, 494] on span "Pay with Checking Account General" at bounding box center [310, 505] width 183 height 26
click at [182, 497] on input "Pay with Checking Account General" at bounding box center [174, 505] width 16 height 16
radio input "true"
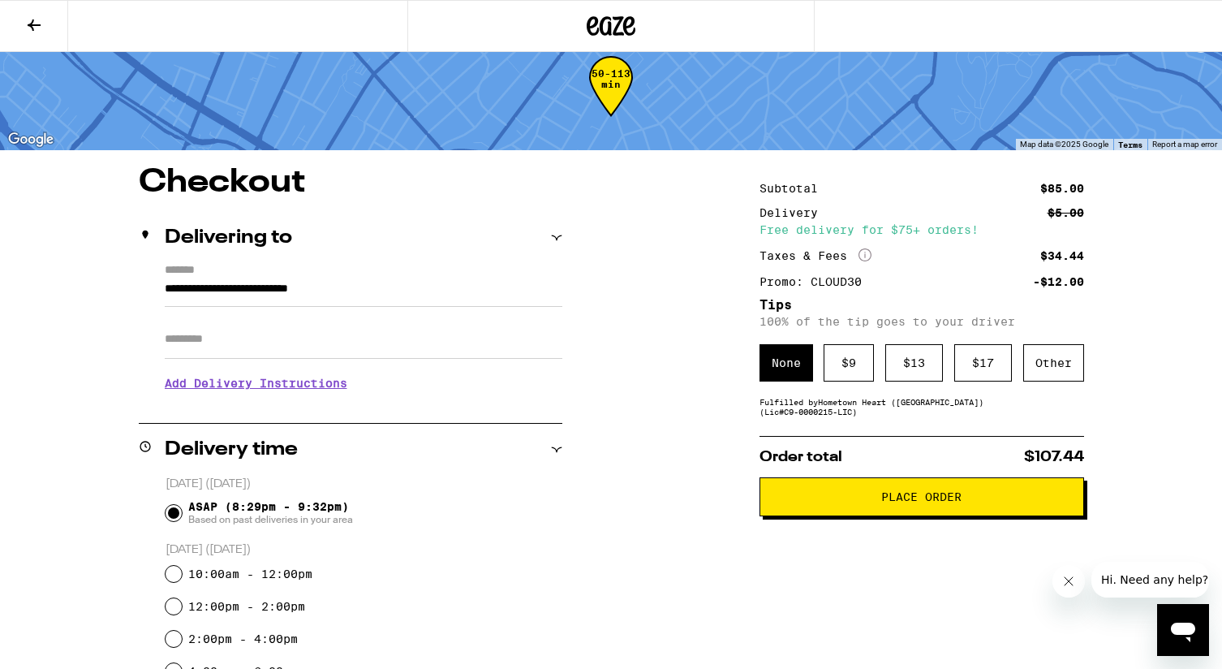
scroll to position [0, 0]
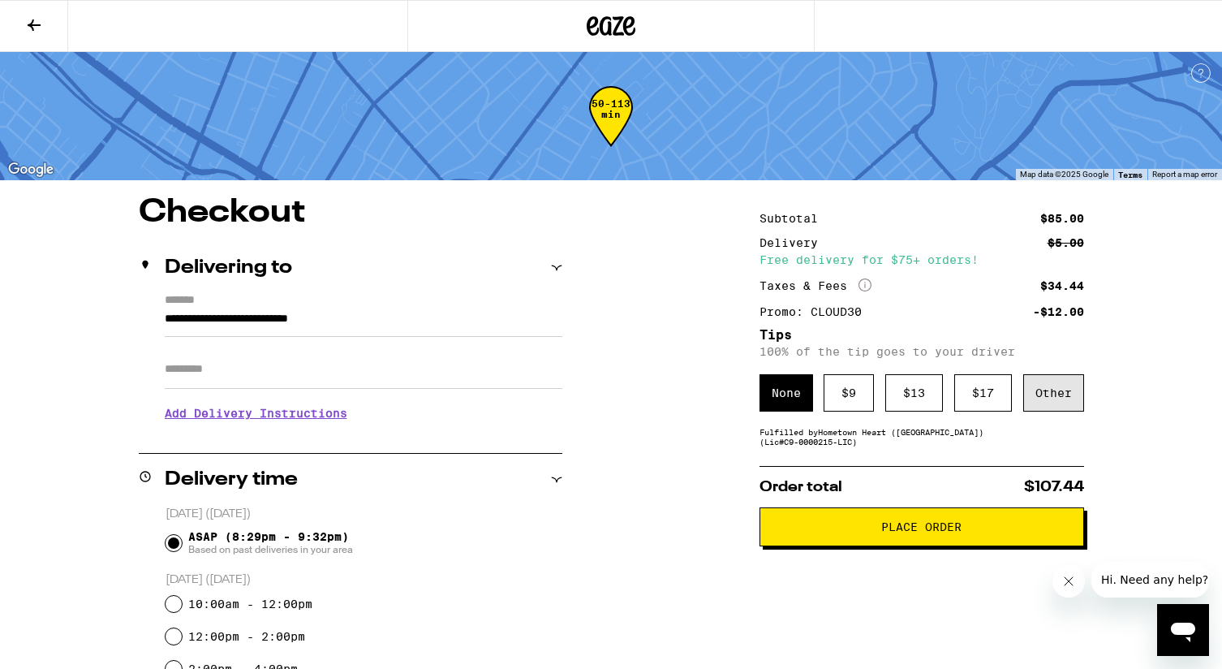
click at [939, 407] on div "Other" at bounding box center [1053, 392] width 61 height 37
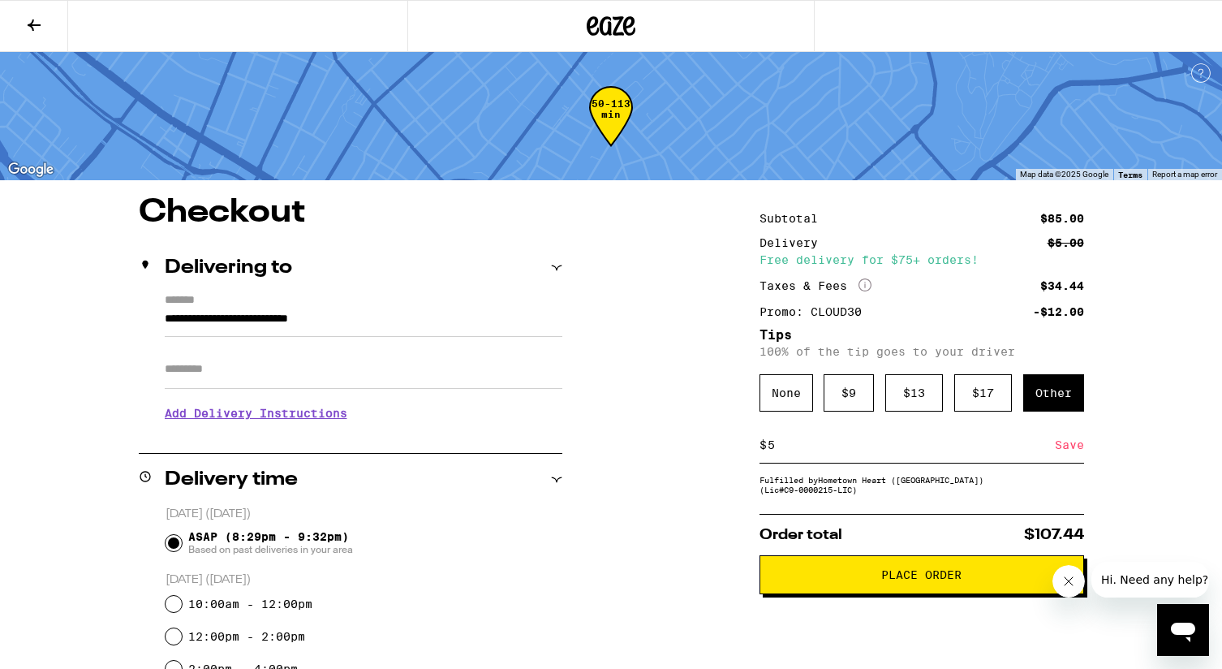
type input "5"
click at [939, 450] on div "Save" at bounding box center [1069, 445] width 29 height 36
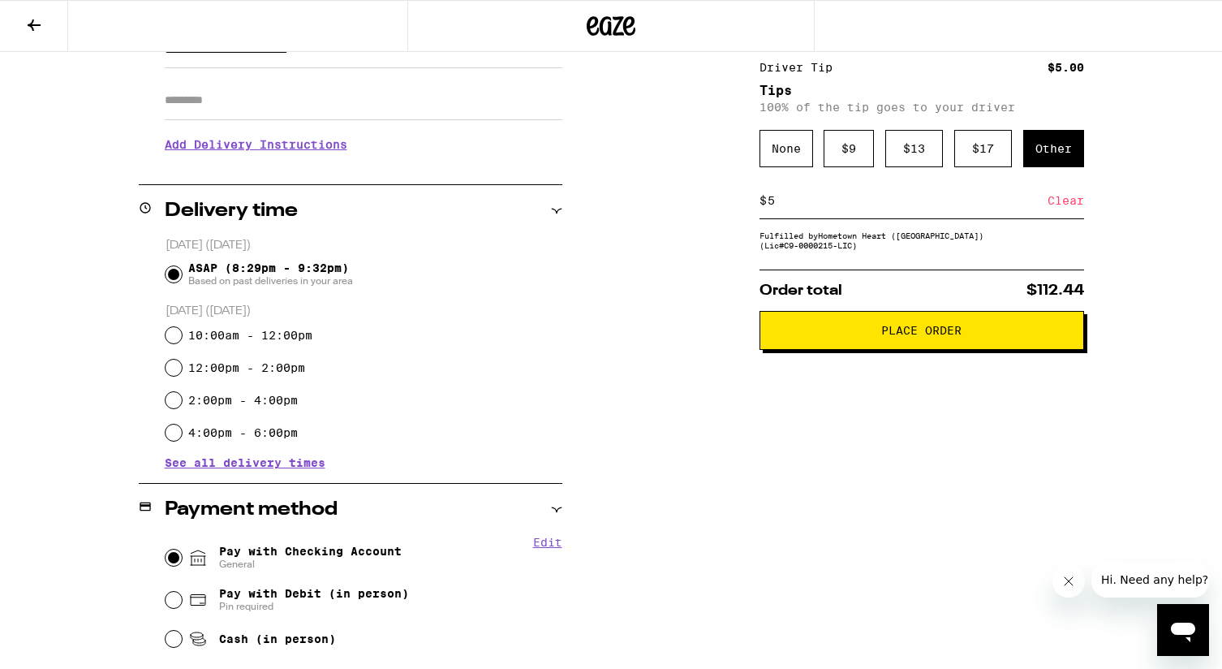
scroll to position [299, 0]
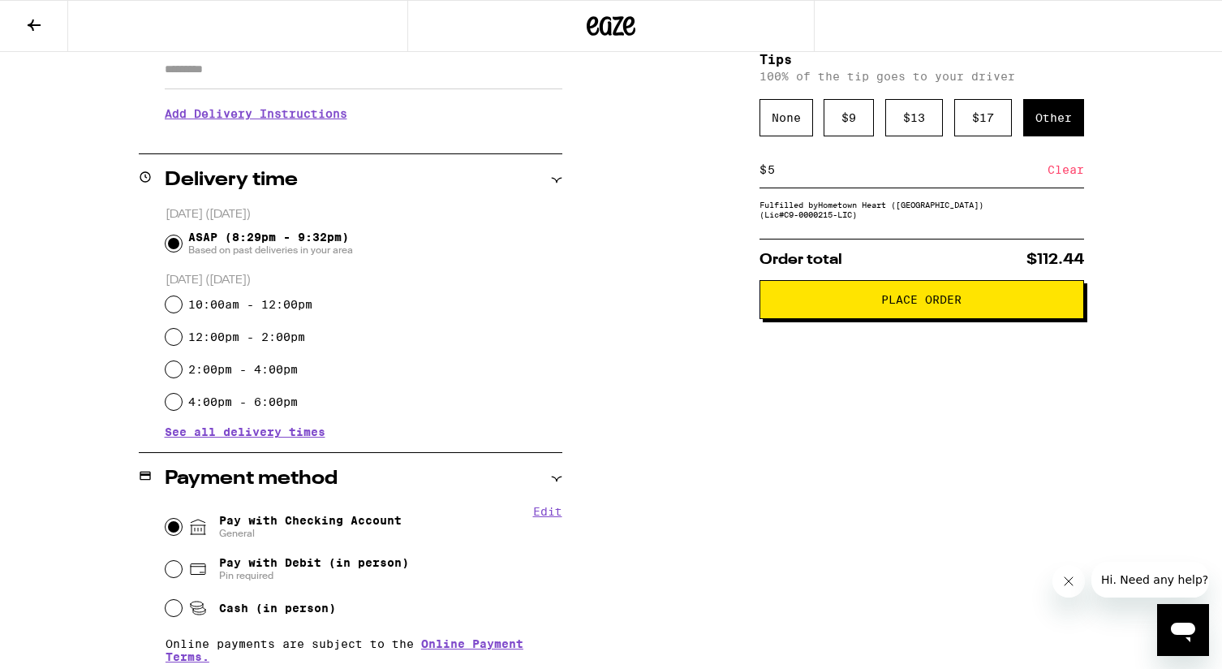
click at [914, 317] on button "Place Order" at bounding box center [922, 299] width 325 height 39
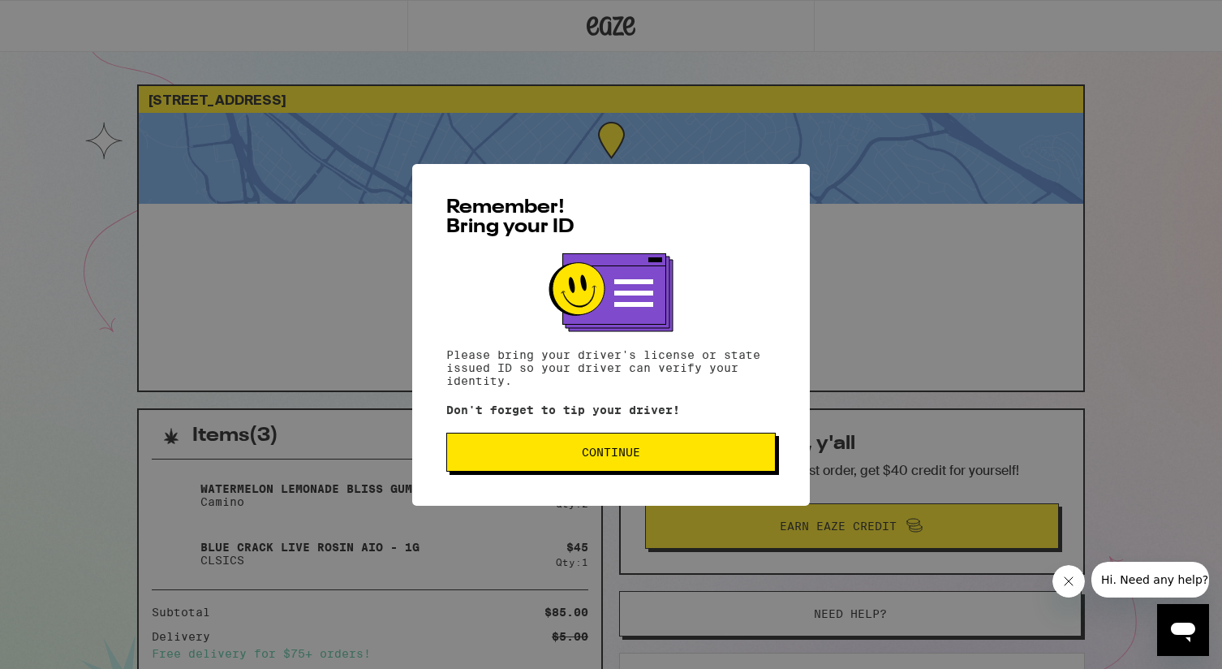
click at [595, 466] on button "Continue" at bounding box center [611, 452] width 330 height 39
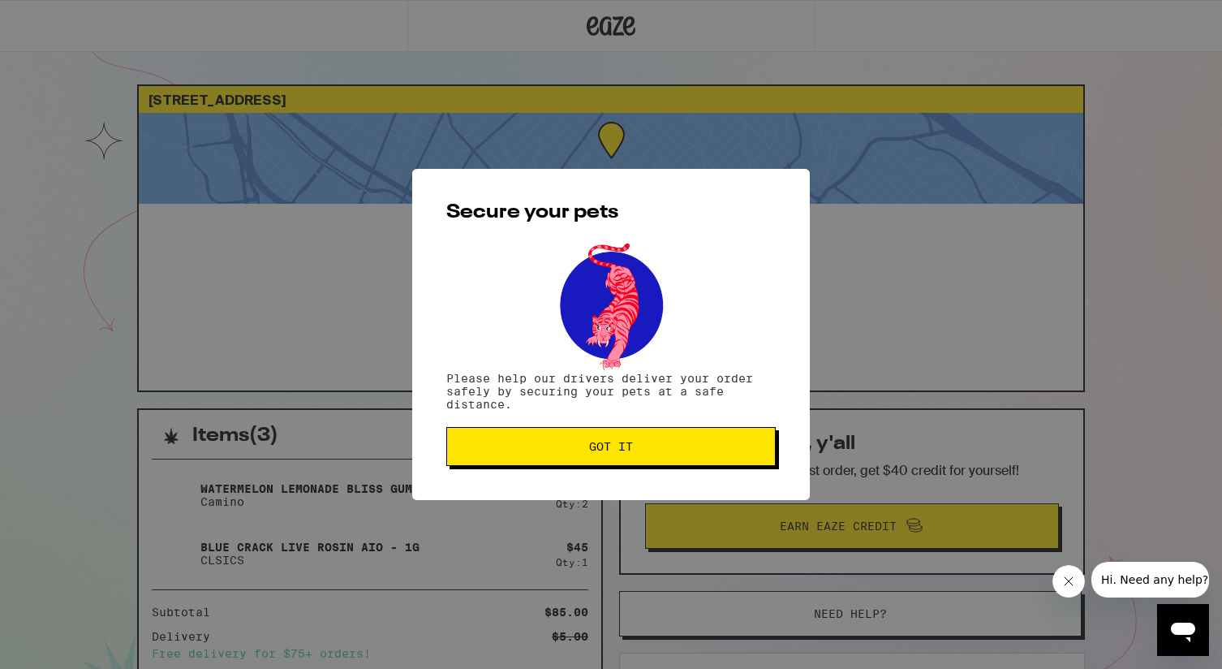
click at [595, 466] on button "Got it" at bounding box center [611, 446] width 330 height 39
